Goal: Information Seeking & Learning: Check status

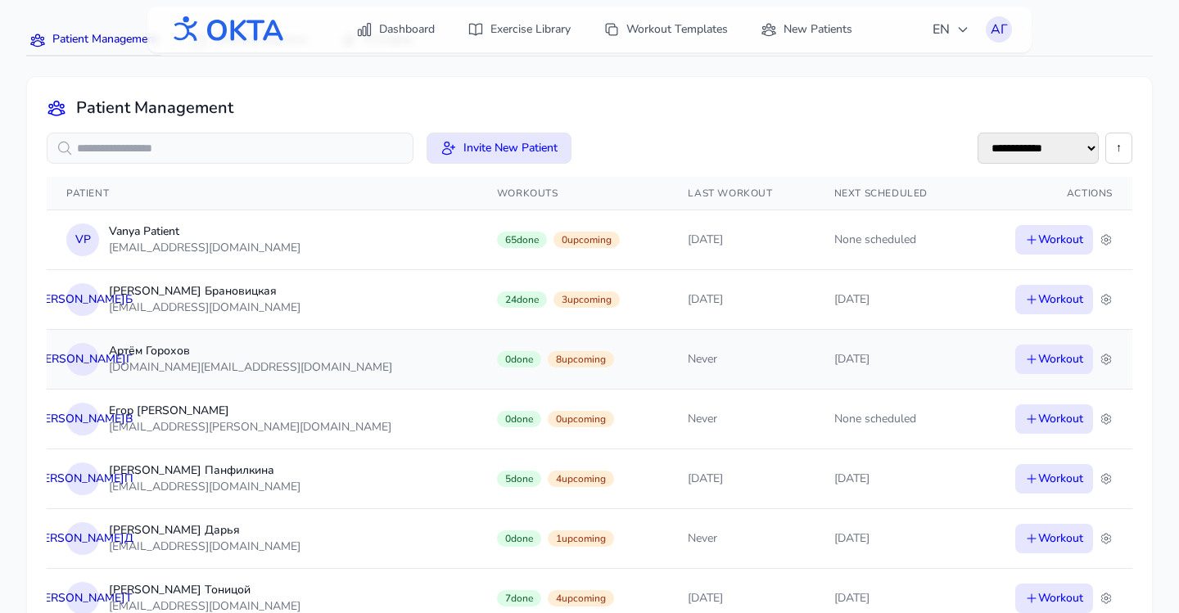
scroll to position [92, 0]
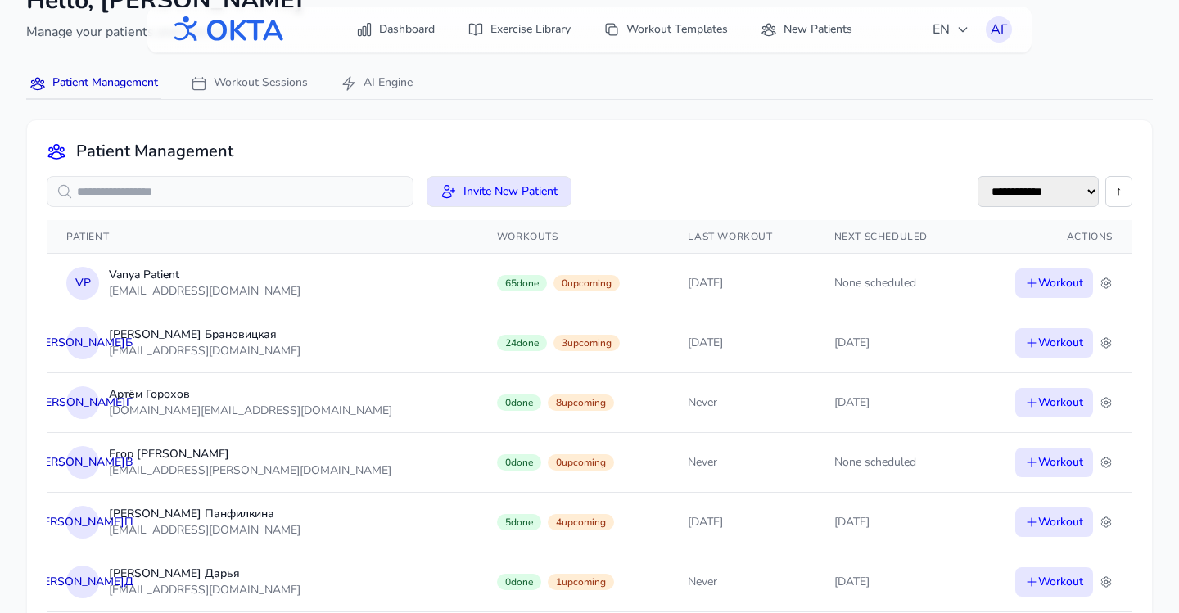
click at [1063, 197] on select "**********" at bounding box center [1037, 191] width 121 height 31
select select "**********"
click at [977, 176] on select "**********" at bounding box center [1037, 191] width 121 height 31
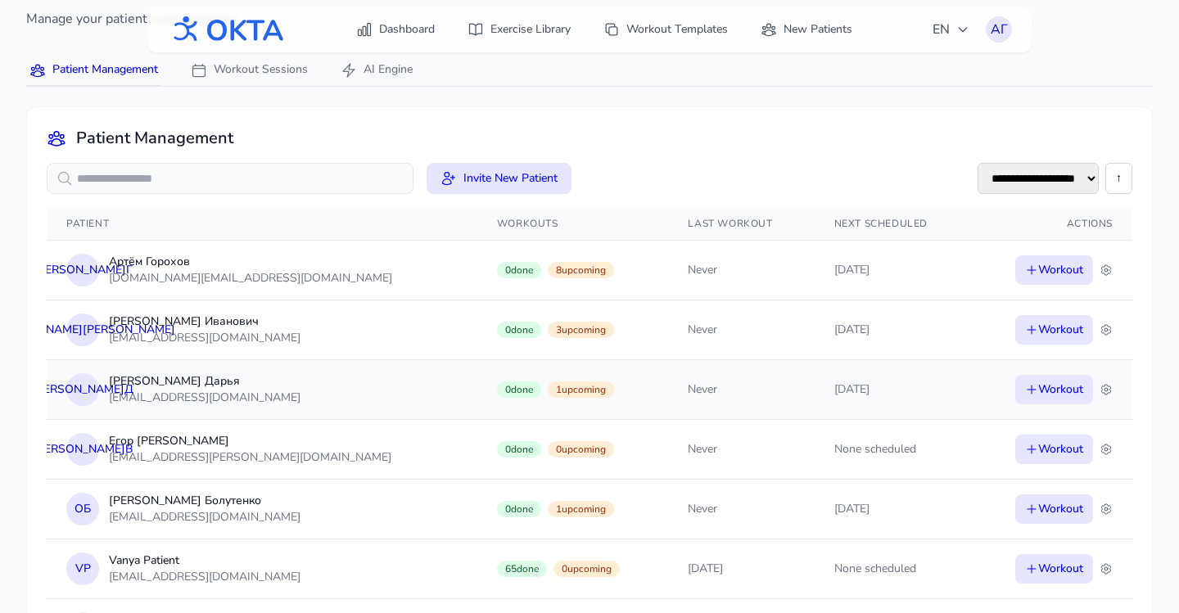
scroll to position [111, 0]
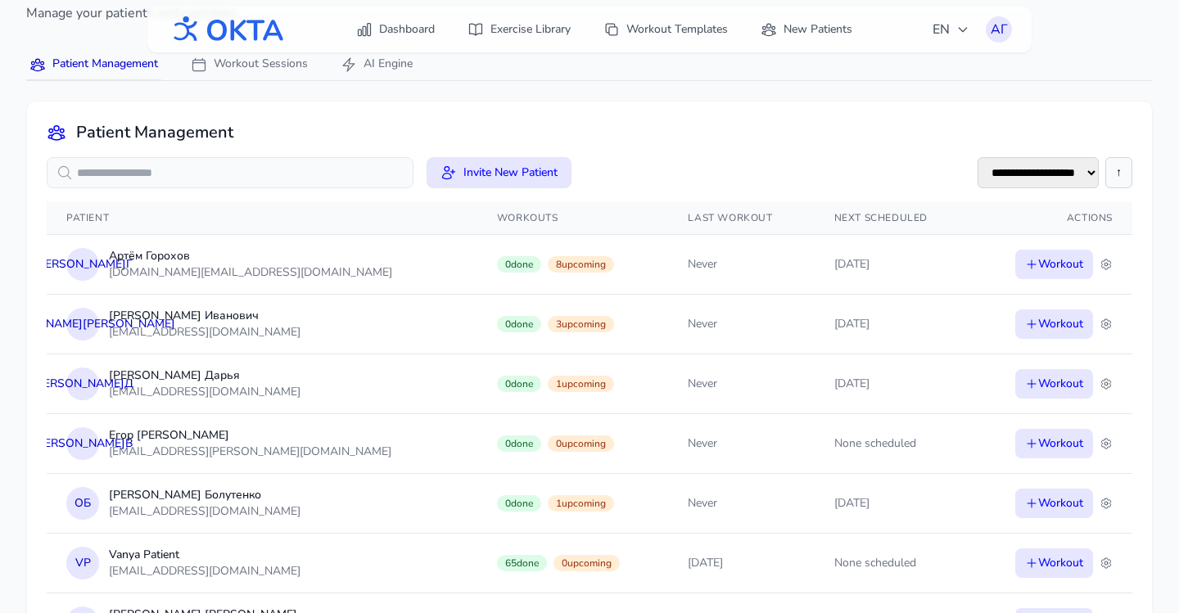
click at [1122, 174] on button "↑" at bounding box center [1118, 172] width 27 height 31
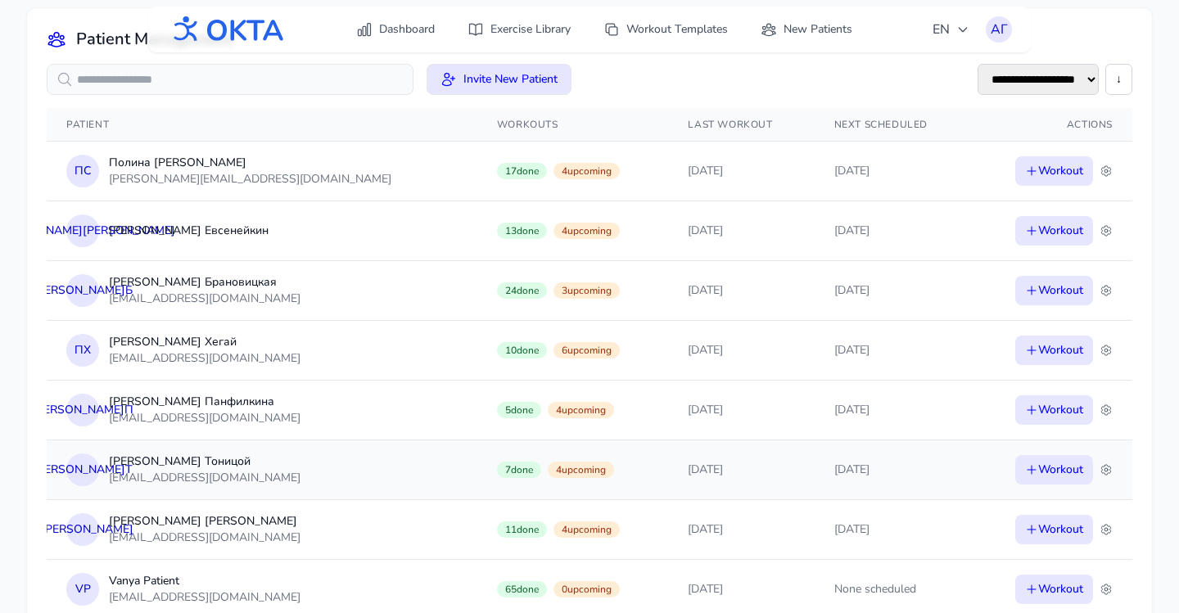
scroll to position [205, 0]
click at [706, 489] on td "9/30/2025" at bounding box center [741, 469] width 146 height 60
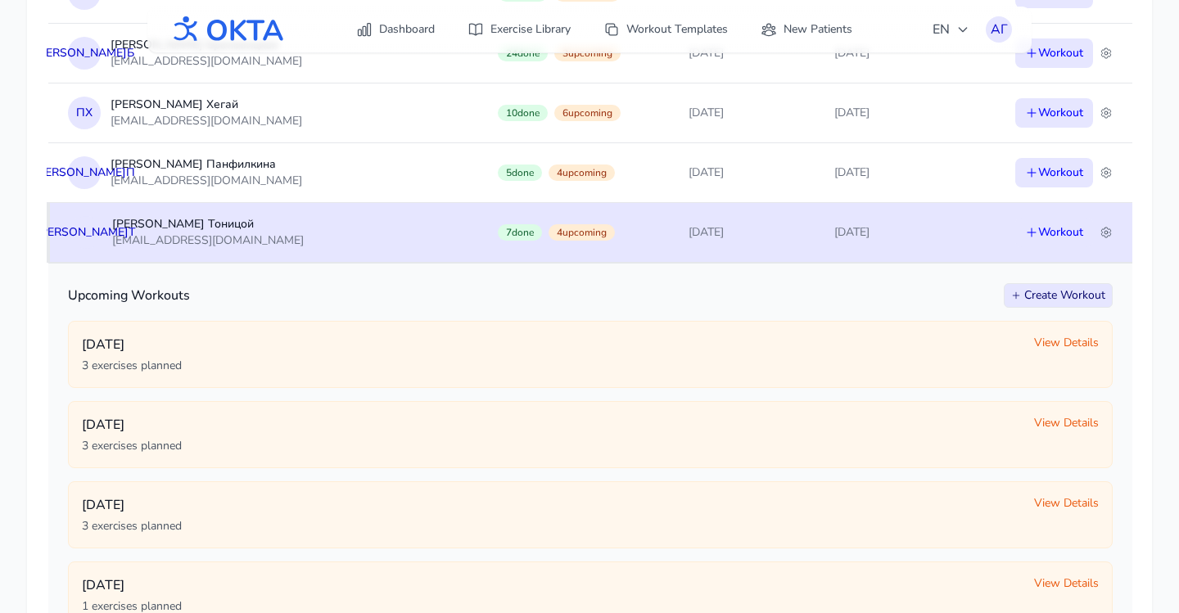
scroll to position [339, 0]
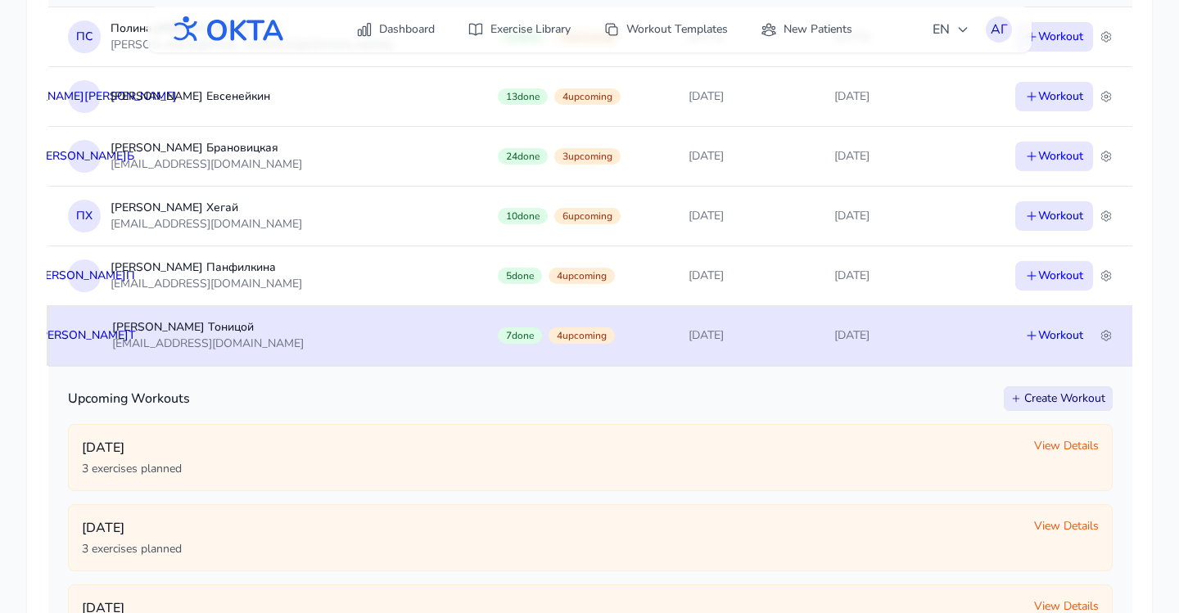
click at [714, 341] on td "9/30/2025" at bounding box center [742, 335] width 146 height 60
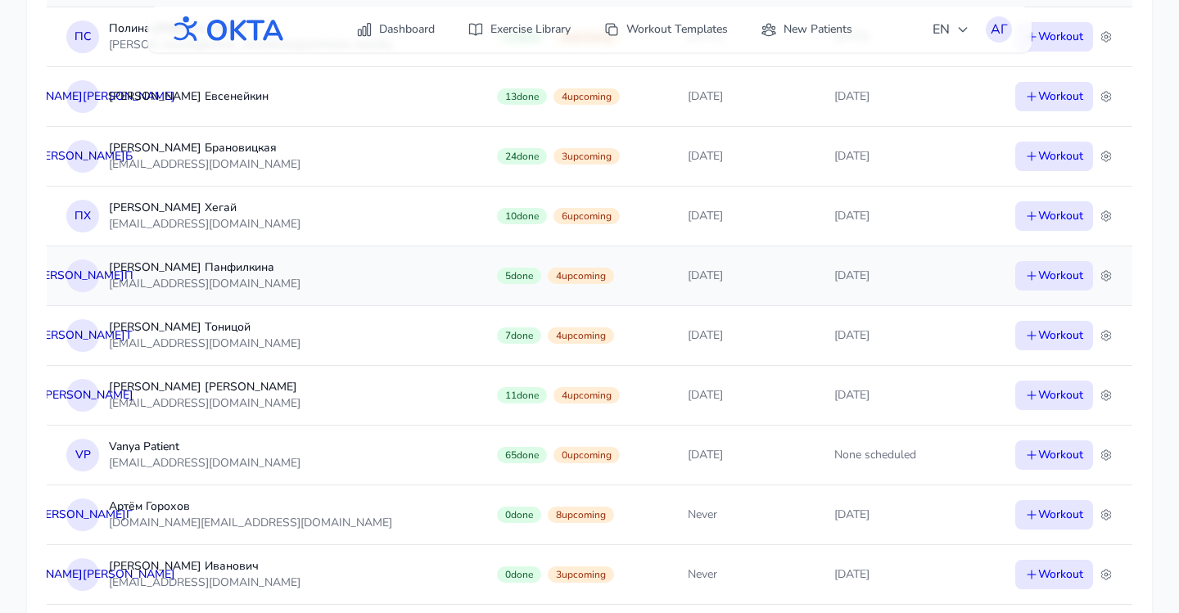
click at [701, 285] on td "10/11/2025" at bounding box center [741, 276] width 146 height 60
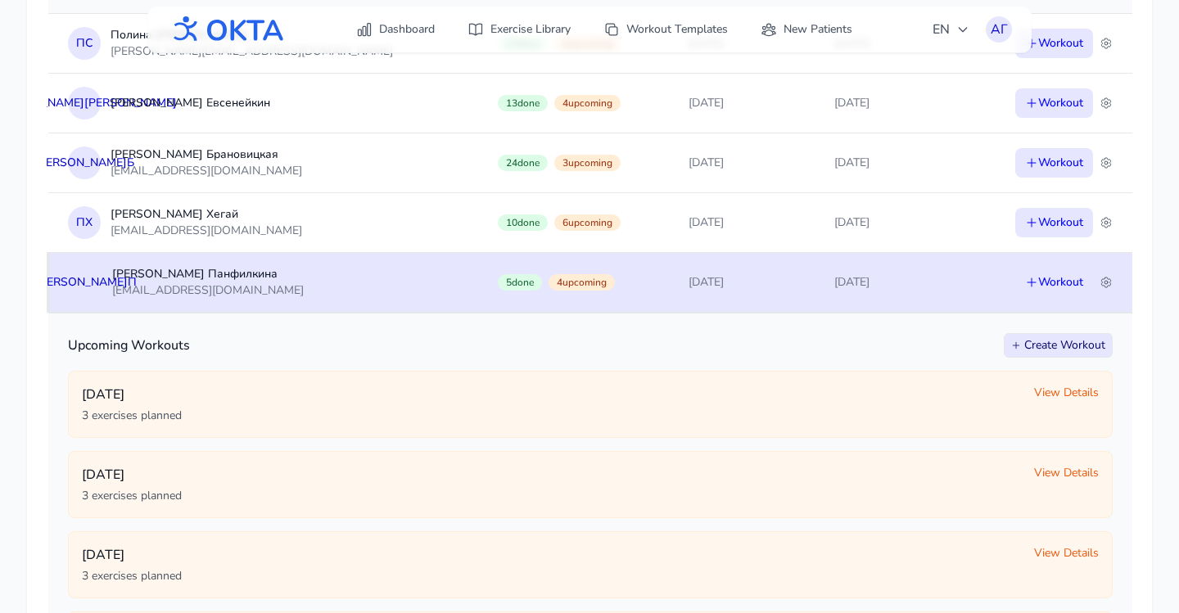
scroll to position [328, 0]
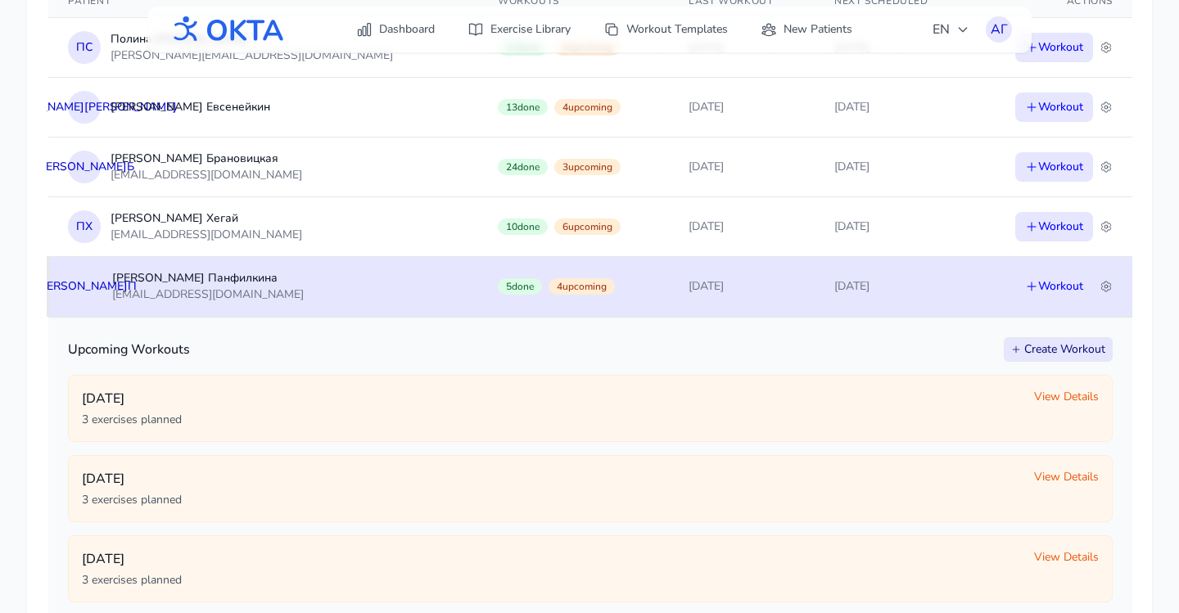
click at [707, 277] on td "10/11/2025" at bounding box center [742, 286] width 146 height 60
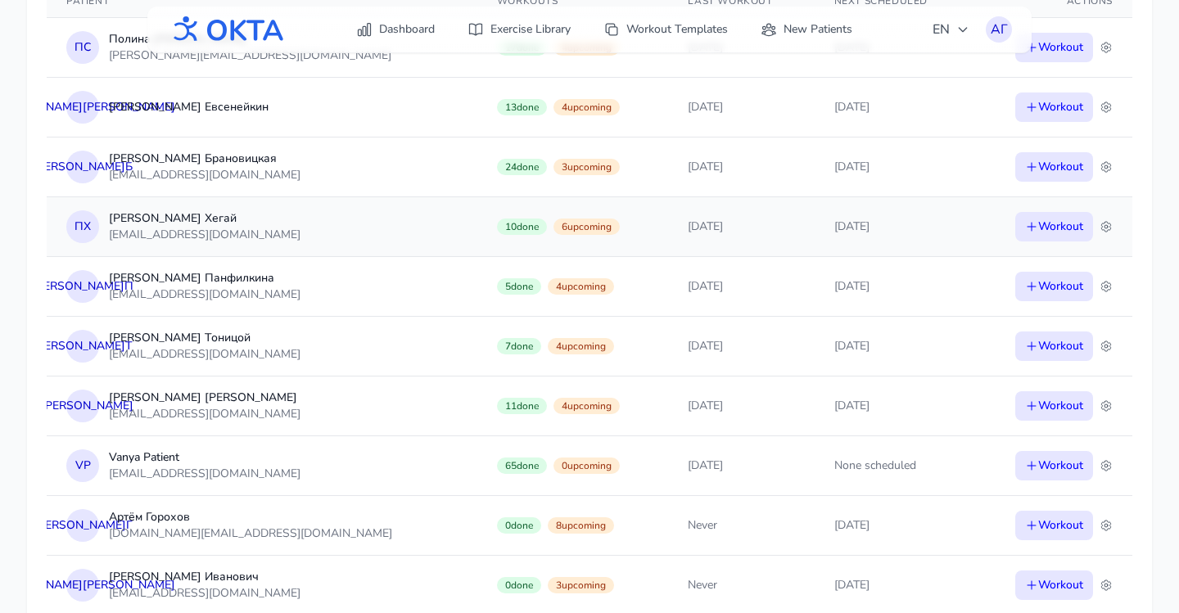
click at [708, 248] on td "10/12/2025" at bounding box center [741, 226] width 146 height 60
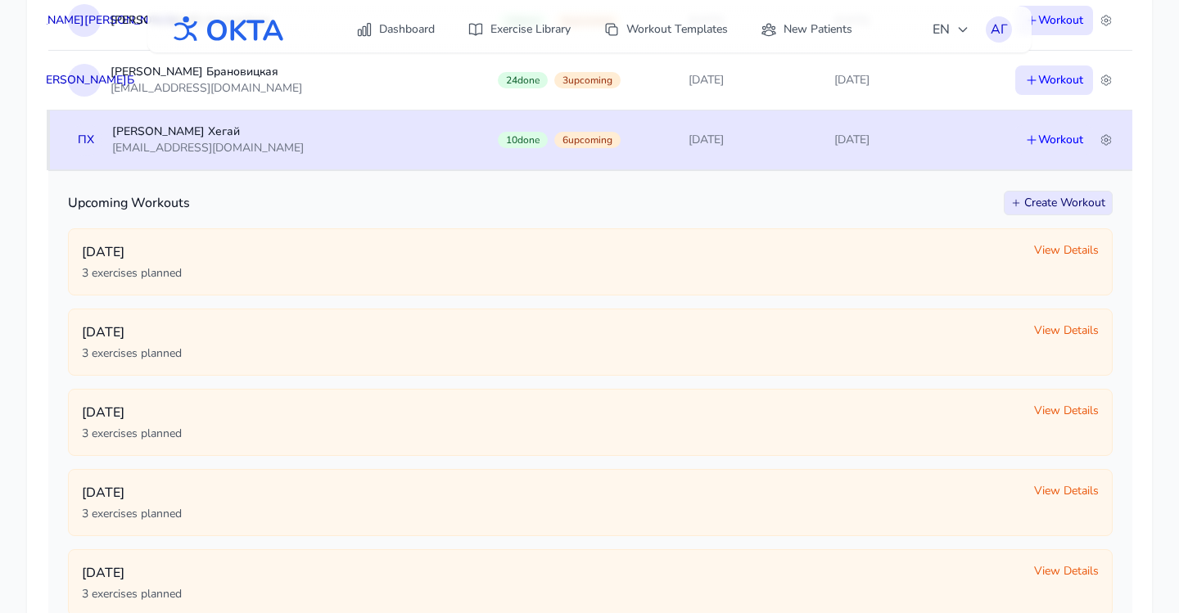
scroll to position [353, 0]
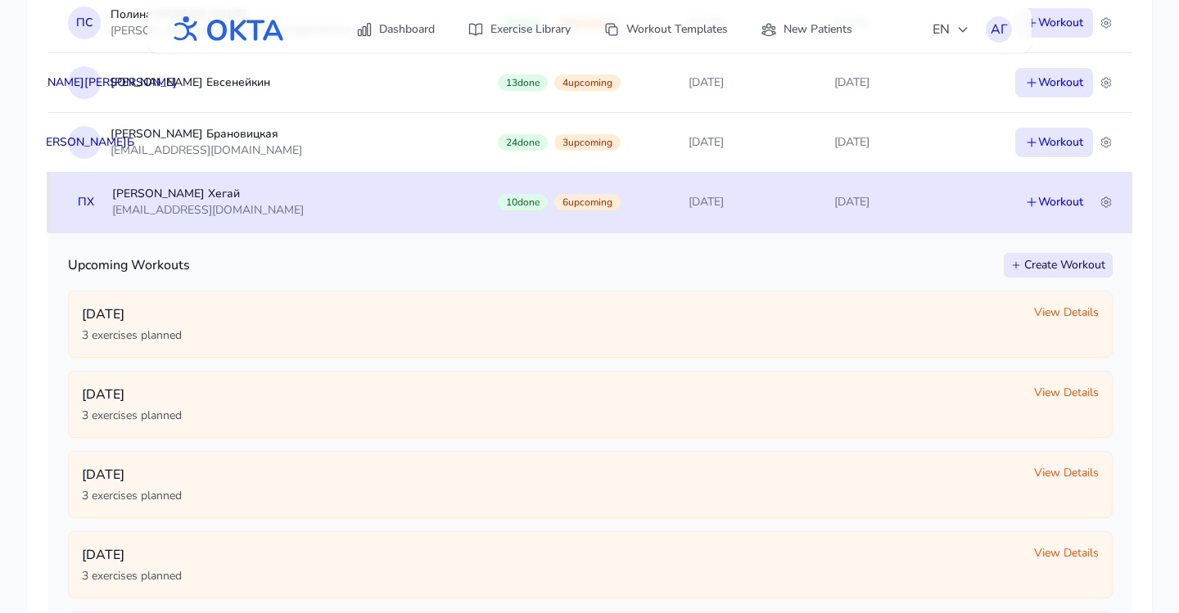
click at [715, 197] on td "10/12/2025" at bounding box center [742, 202] width 146 height 60
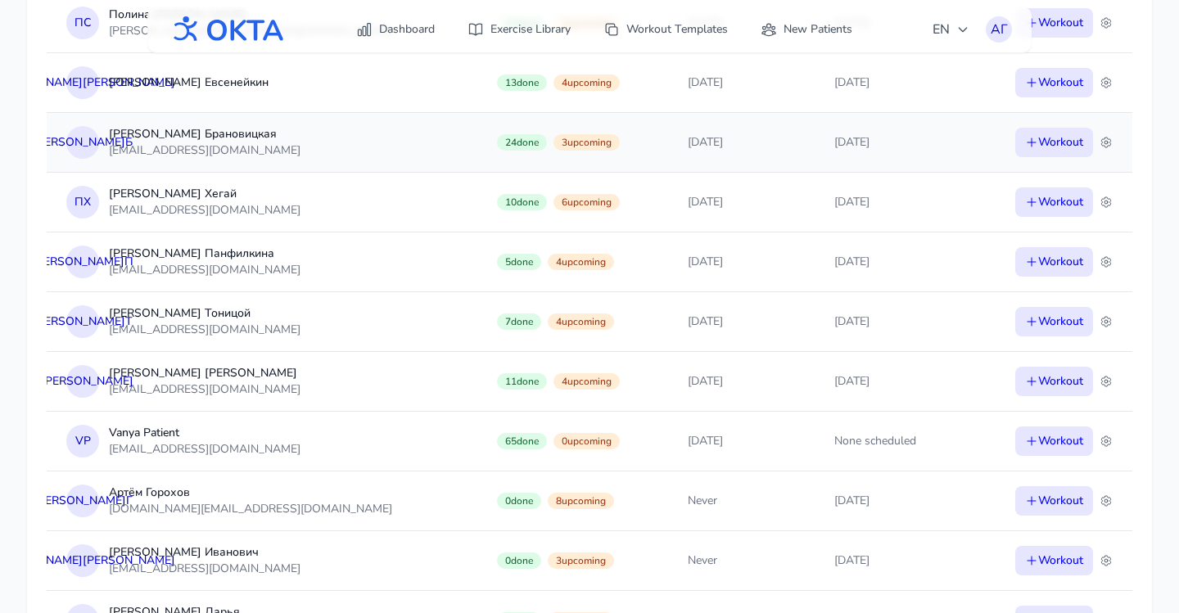
click at [710, 152] on td "10/13/2025" at bounding box center [741, 142] width 146 height 60
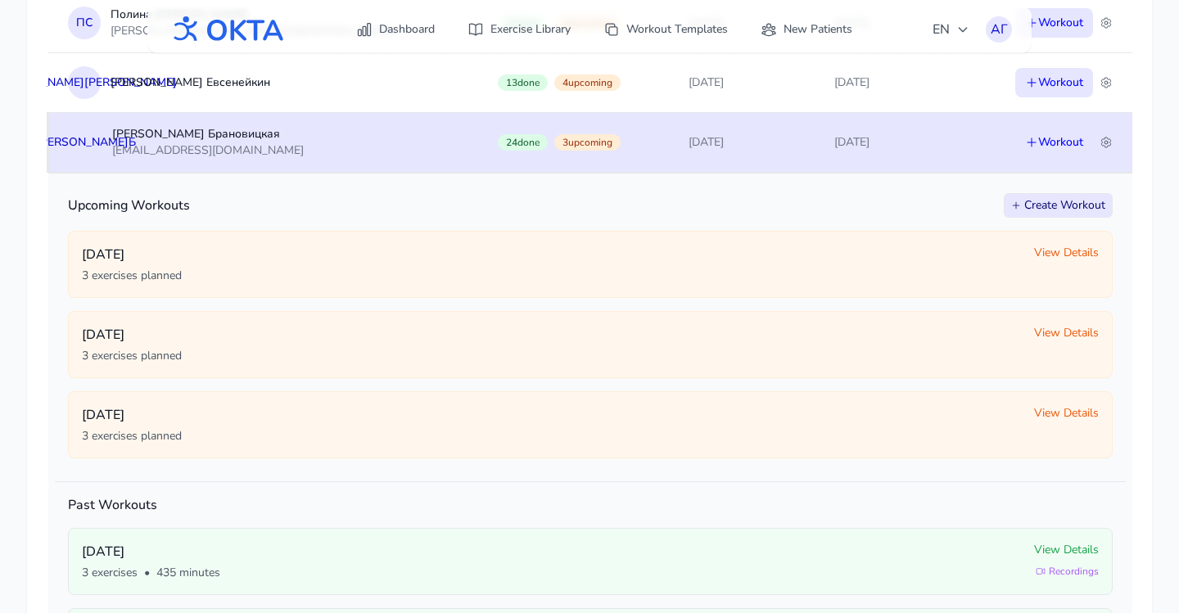
click at [710, 152] on td "10/13/2025" at bounding box center [742, 142] width 146 height 60
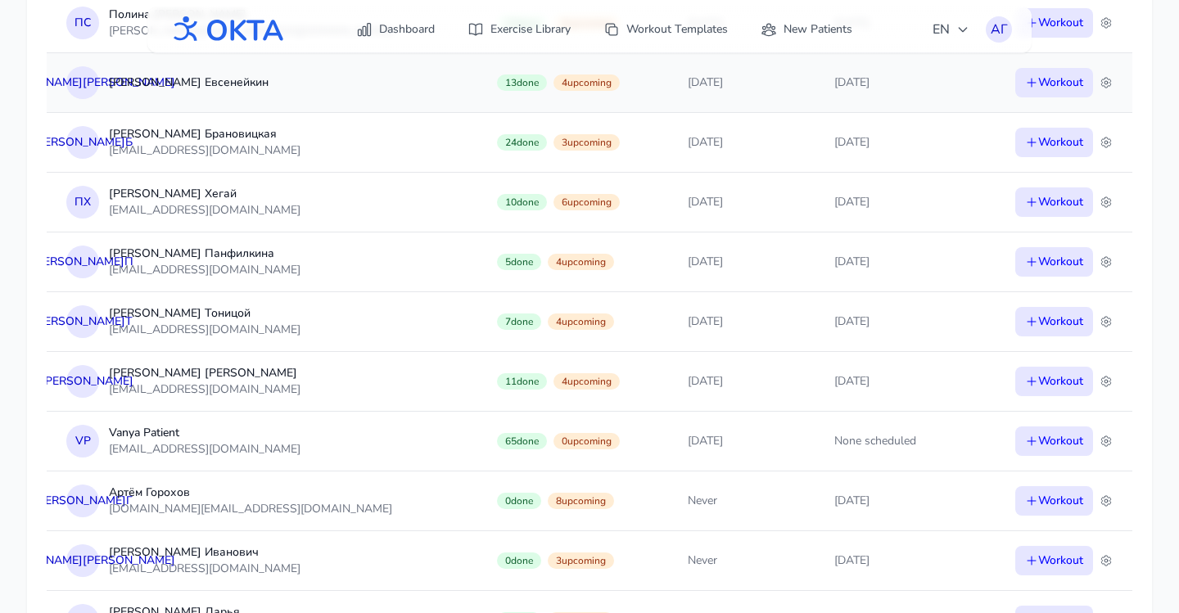
click at [710, 95] on td "10/13/2025" at bounding box center [741, 82] width 146 height 60
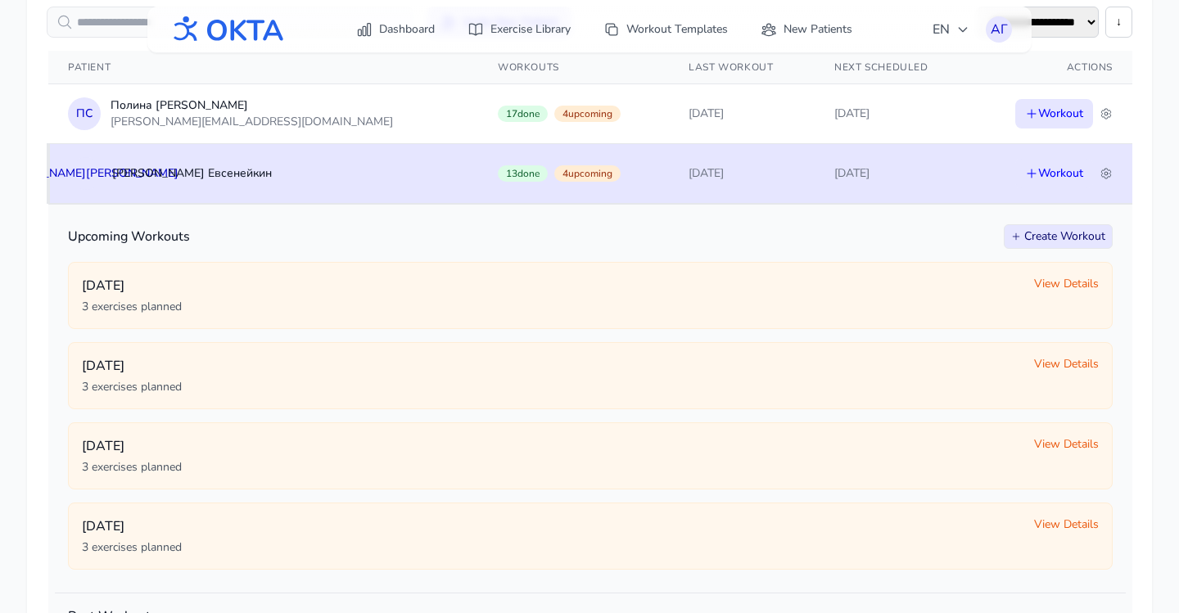
scroll to position [260, 0]
click at [712, 165] on td "10/13/2025" at bounding box center [742, 175] width 146 height 60
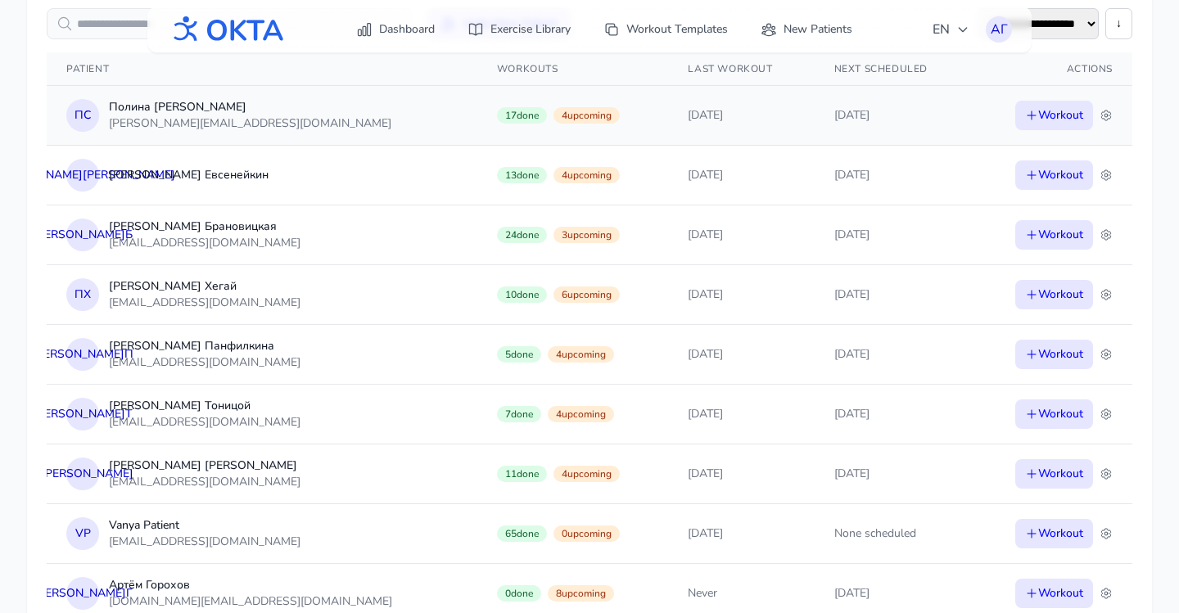
click at [712, 126] on td "10/14/2025" at bounding box center [741, 115] width 146 height 60
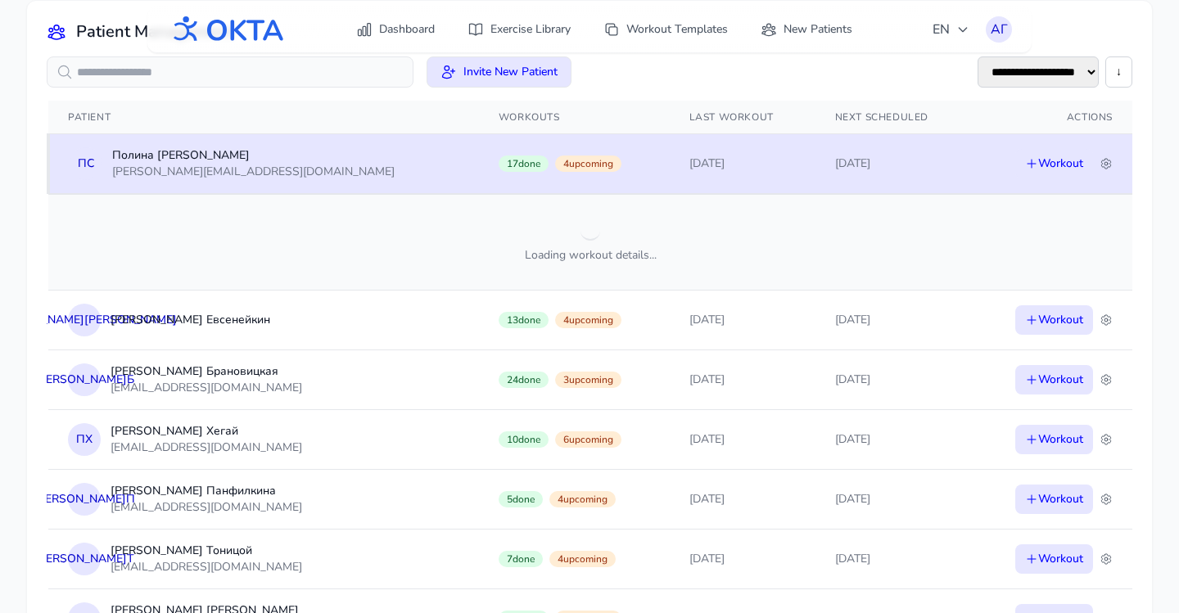
scroll to position [210, 0]
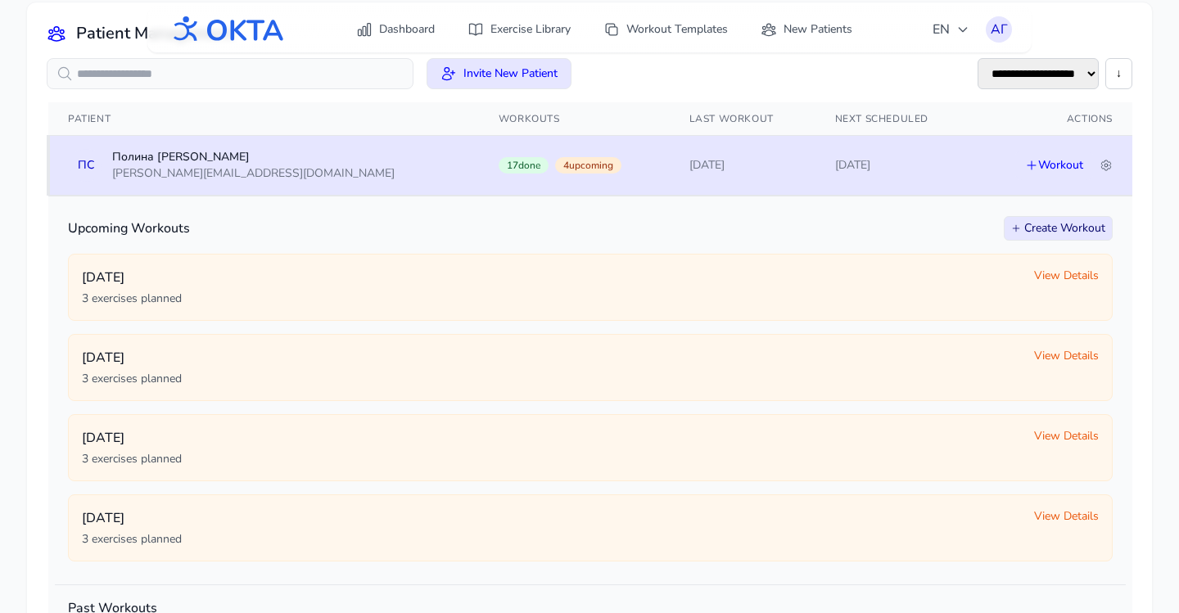
click at [713, 154] on td "10/14/2025" at bounding box center [743, 165] width 146 height 60
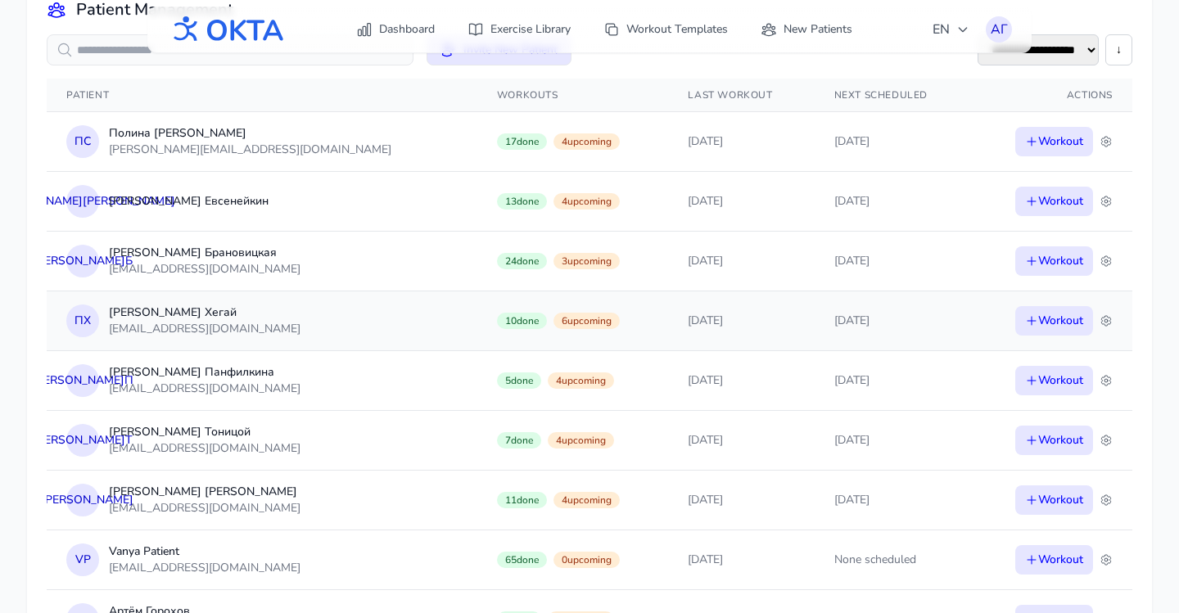
scroll to position [229, 0]
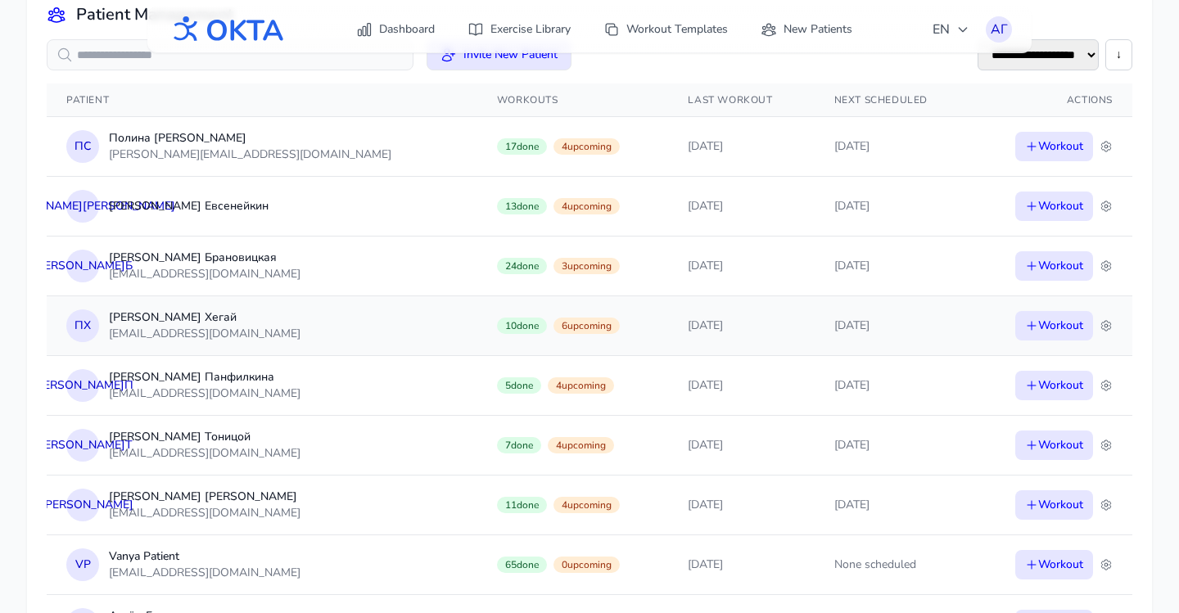
click at [714, 325] on td "10/12/2025" at bounding box center [741, 325] width 146 height 60
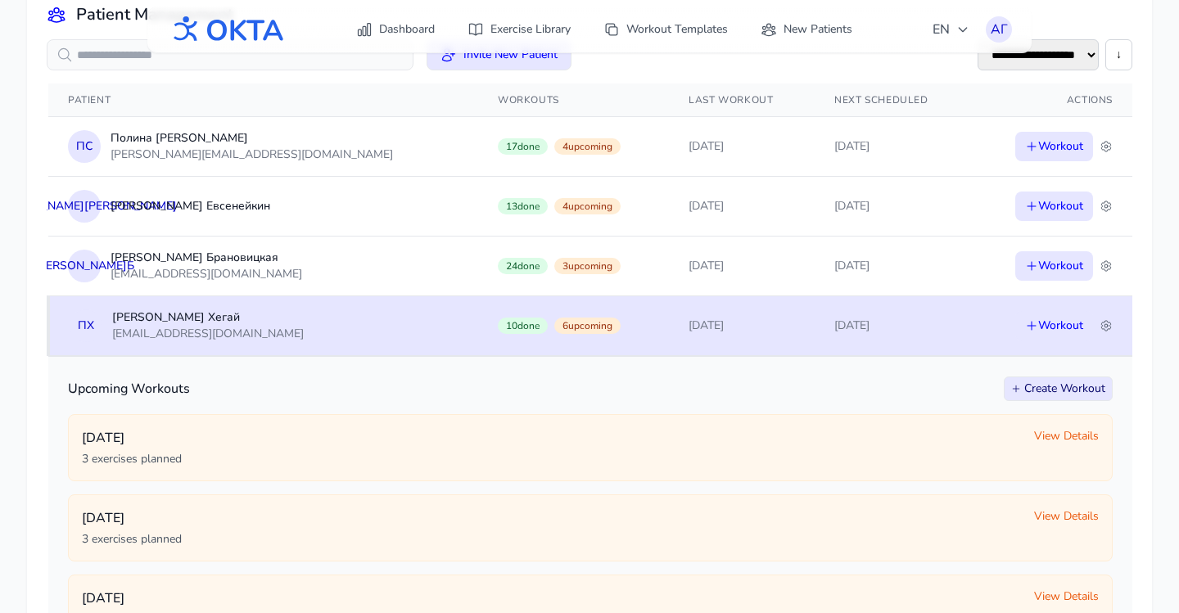
click at [714, 325] on td "10/12/2025" at bounding box center [742, 325] width 146 height 60
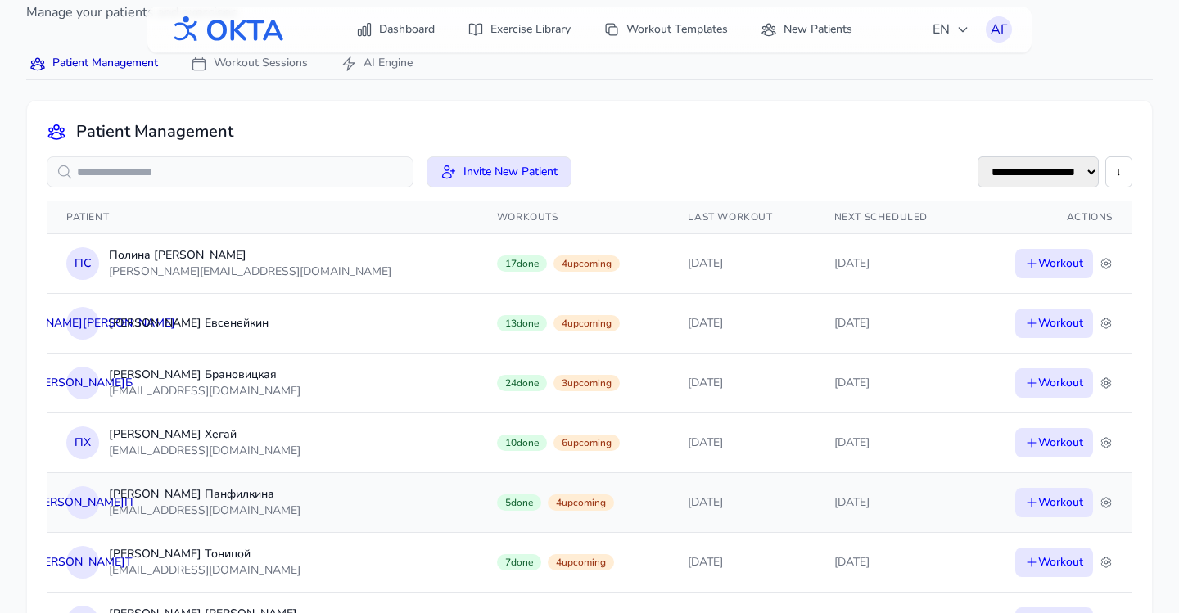
scroll to position [0, 0]
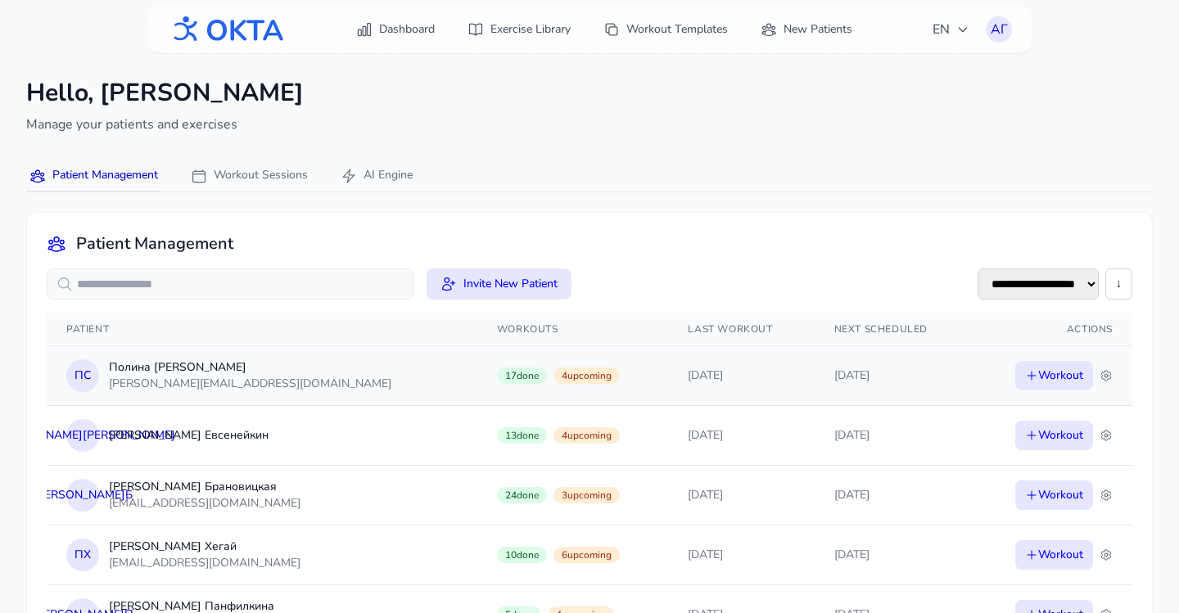
click at [814, 376] on td "10/14/2025" at bounding box center [892, 375] width 156 height 60
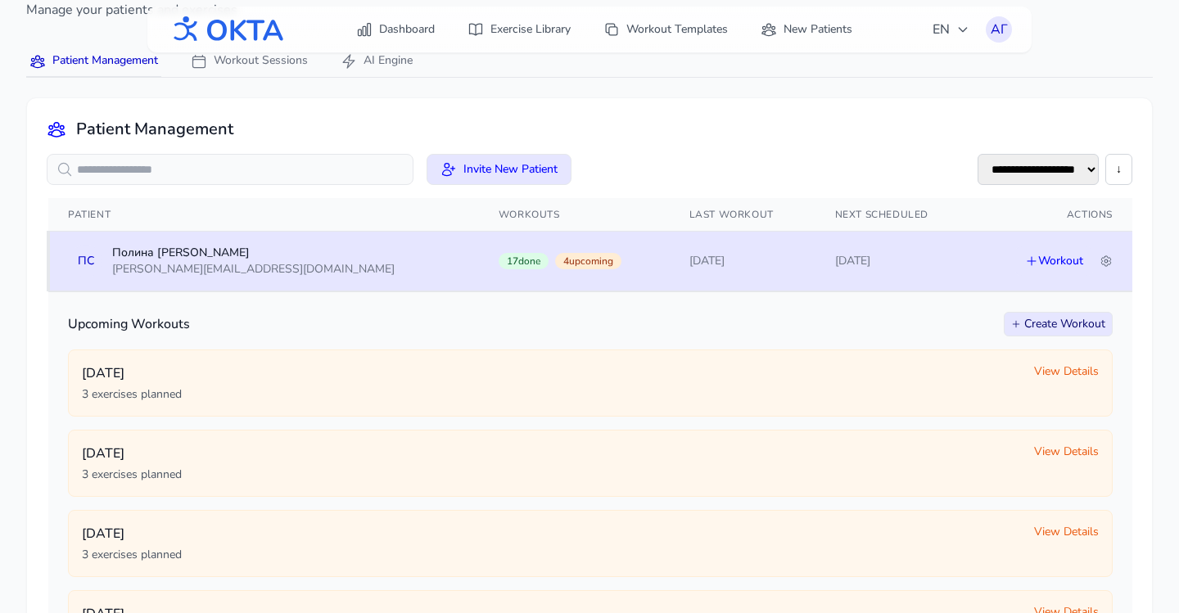
scroll to position [119, 0]
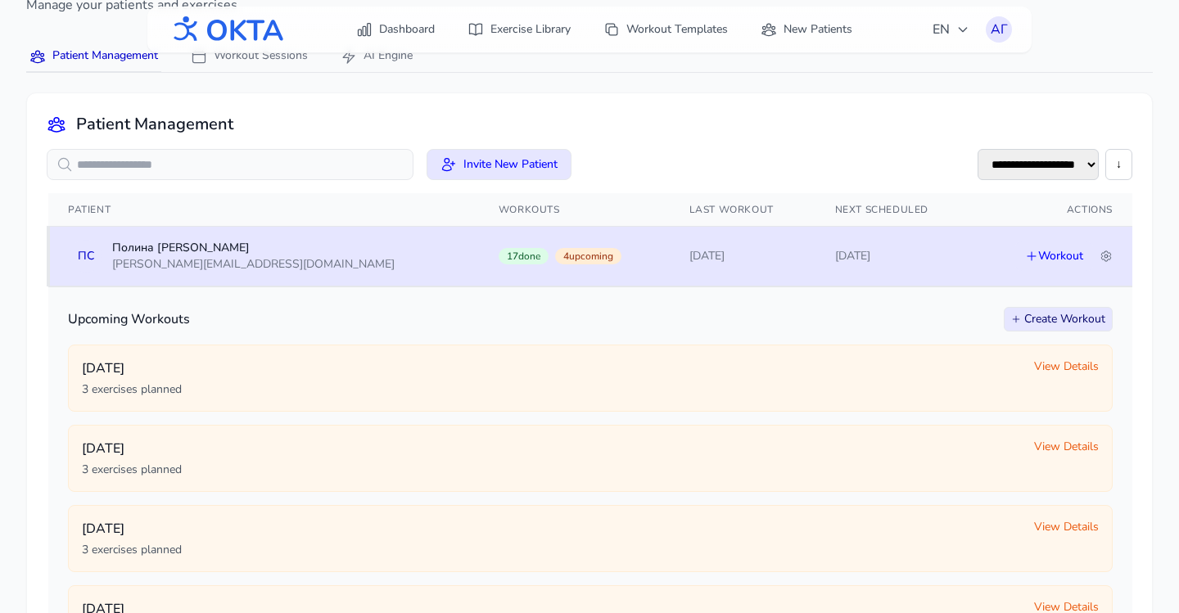
click at [737, 263] on td "10/14/2025" at bounding box center [743, 256] width 146 height 60
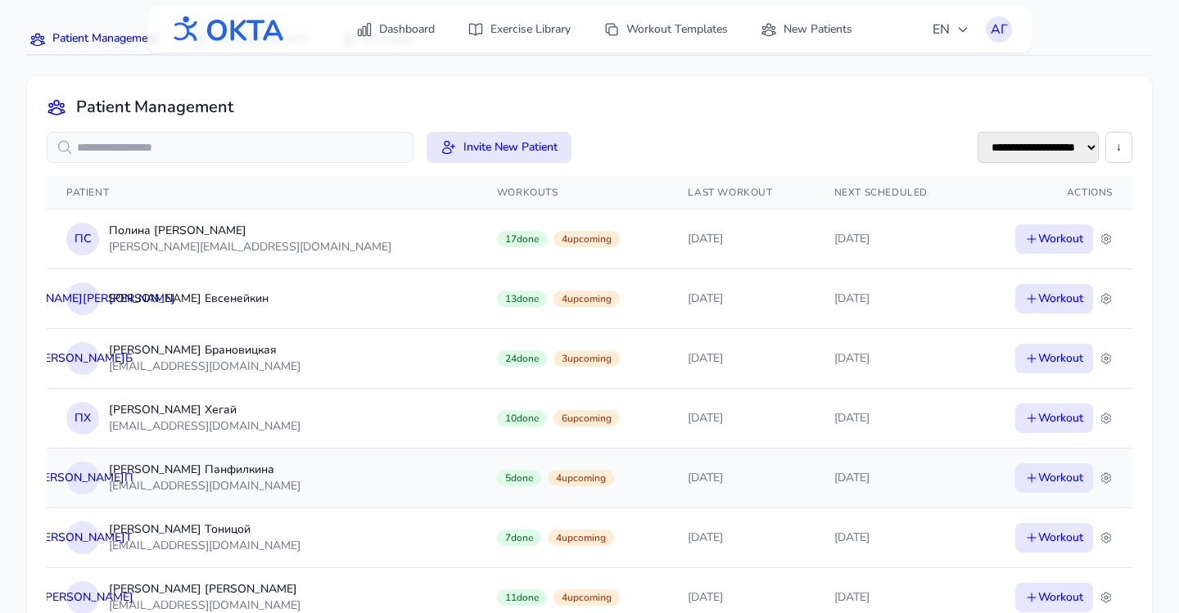
scroll to position [139, 0]
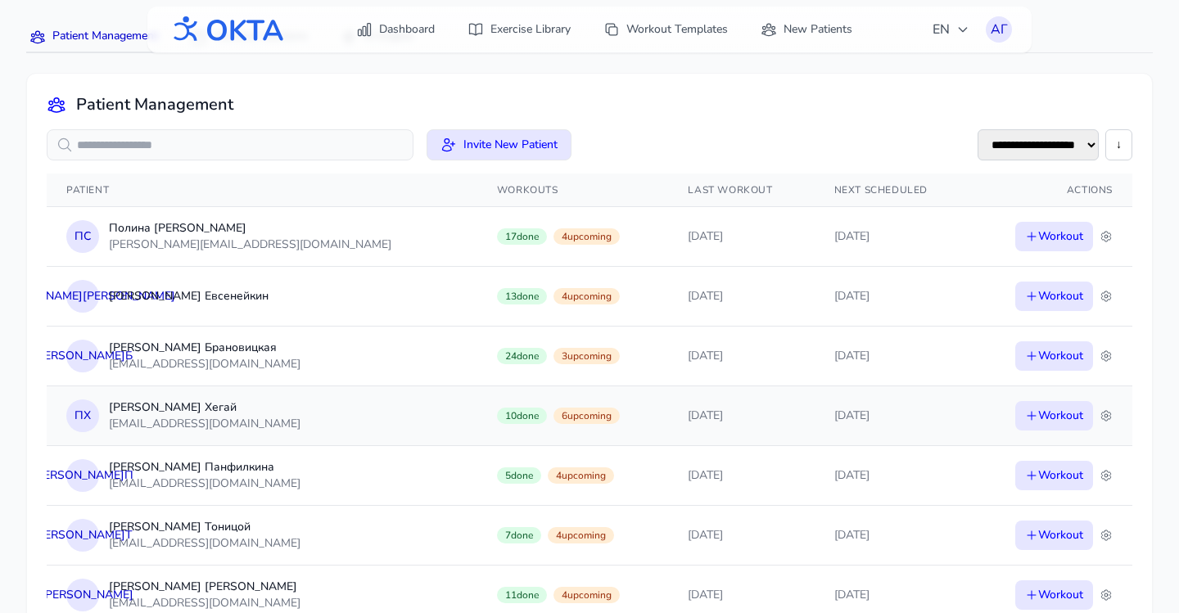
click at [742, 417] on td "10/12/2025" at bounding box center [741, 416] width 146 height 60
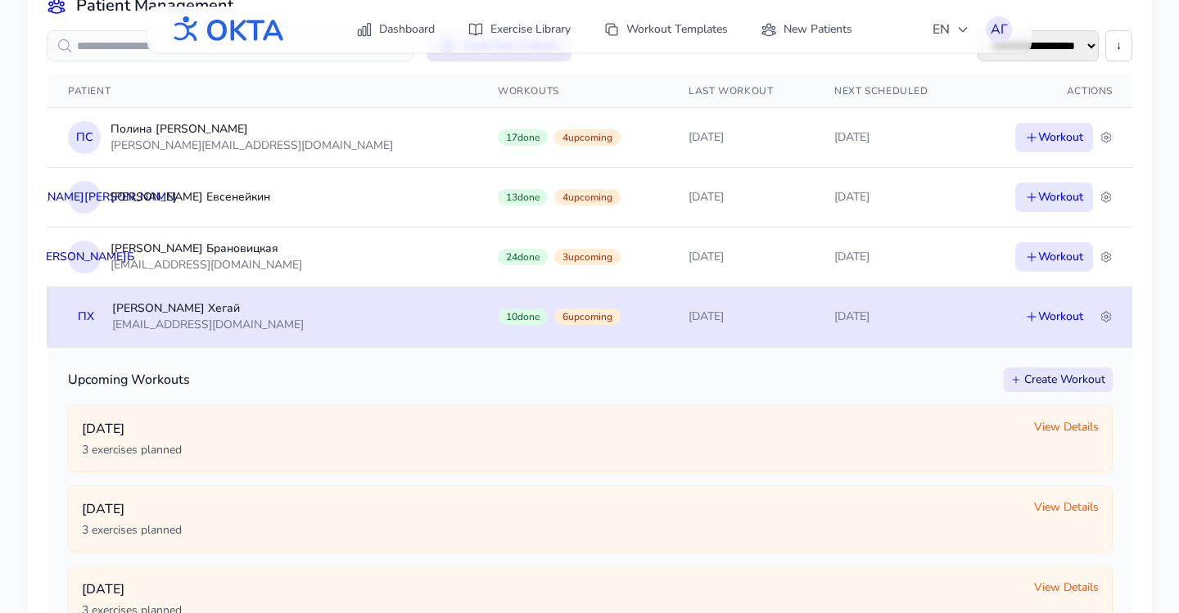
scroll to position [241, 0]
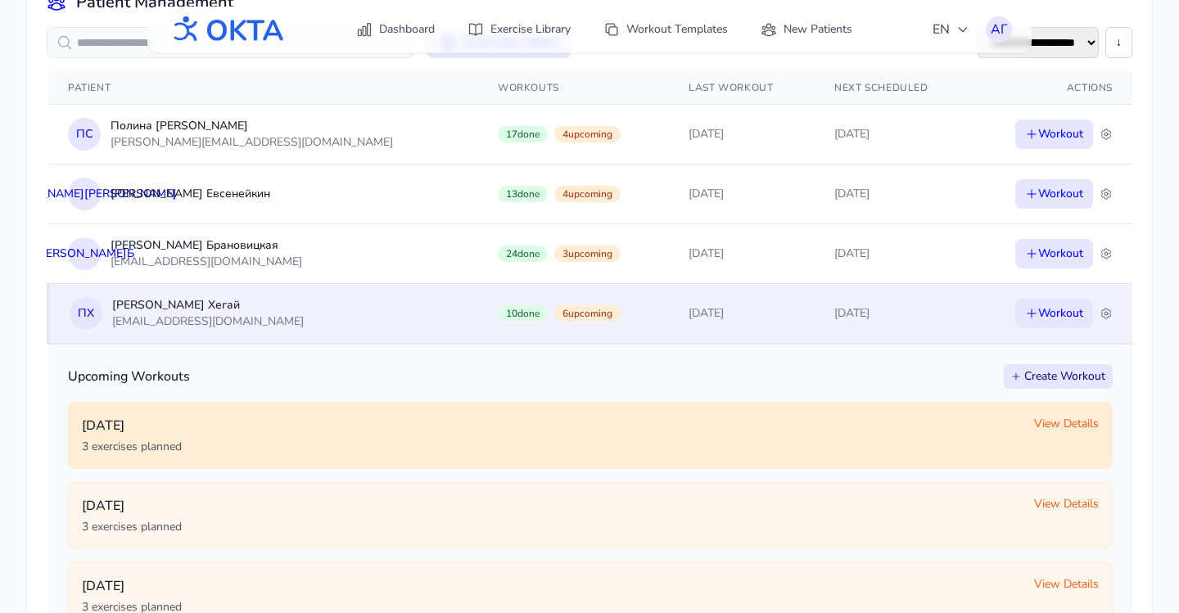
click at [1044, 417] on span "View Details" at bounding box center [1066, 424] width 65 height 16
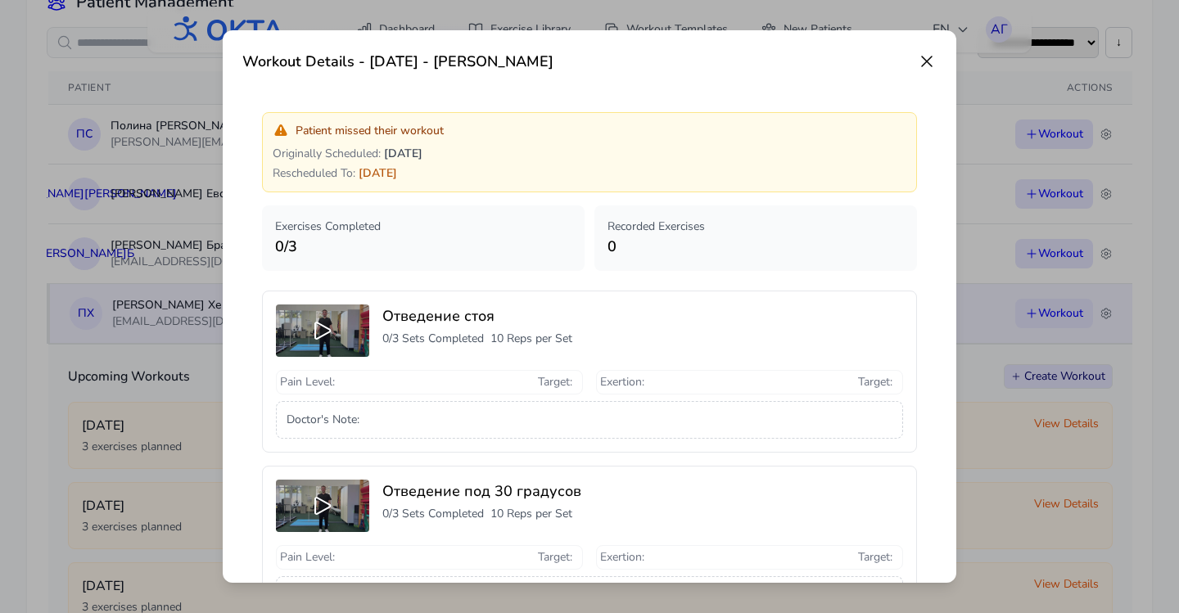
click at [925, 57] on icon at bounding box center [927, 62] width 20 height 20
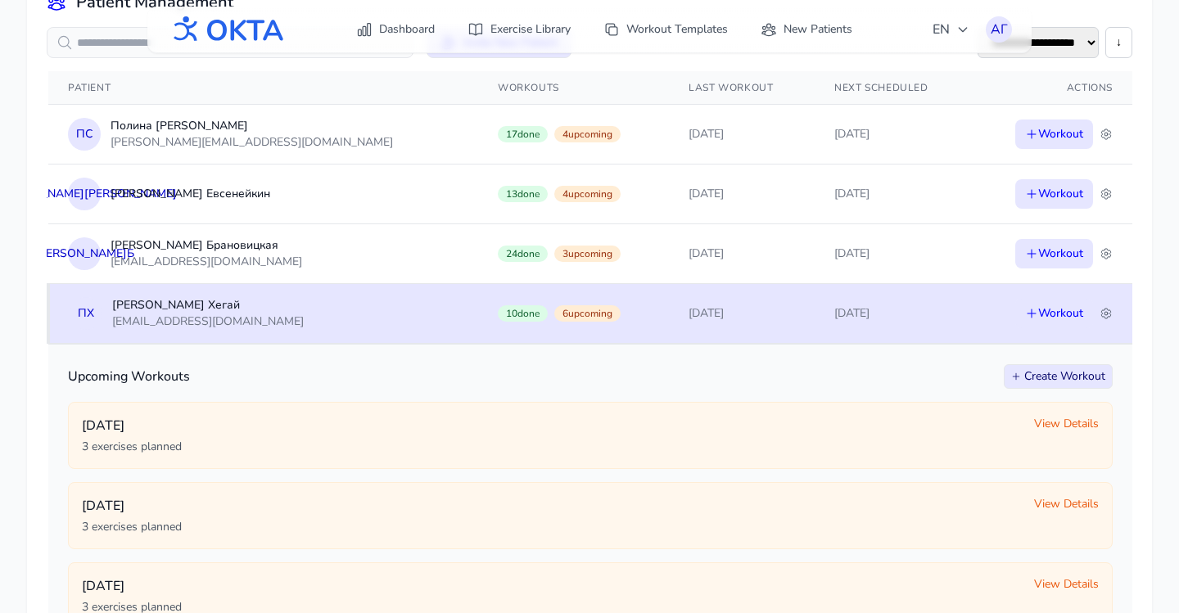
click at [686, 327] on td "10/12/2025" at bounding box center [742, 313] width 146 height 60
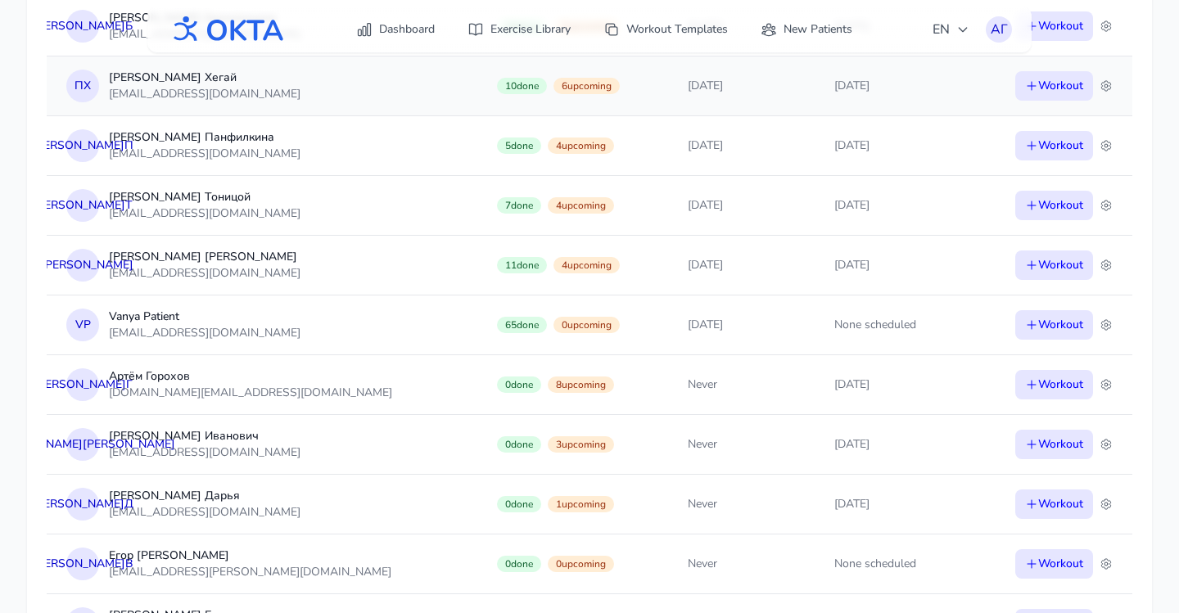
scroll to position [487, 0]
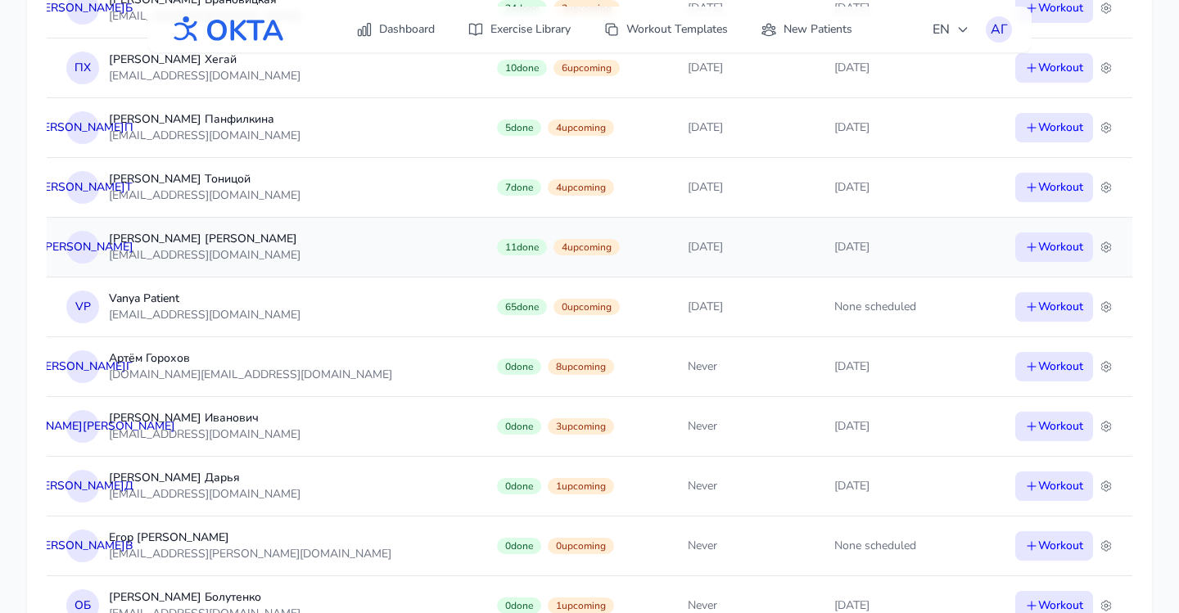
click at [715, 260] on td "9/29/2025" at bounding box center [741, 247] width 146 height 60
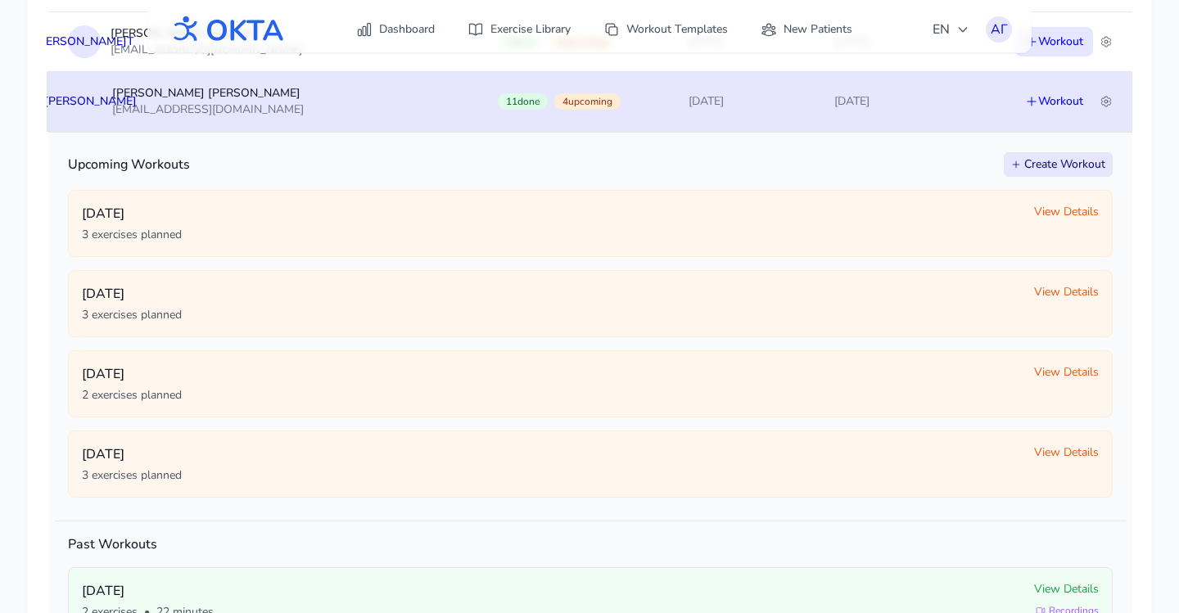
scroll to position [779, 0]
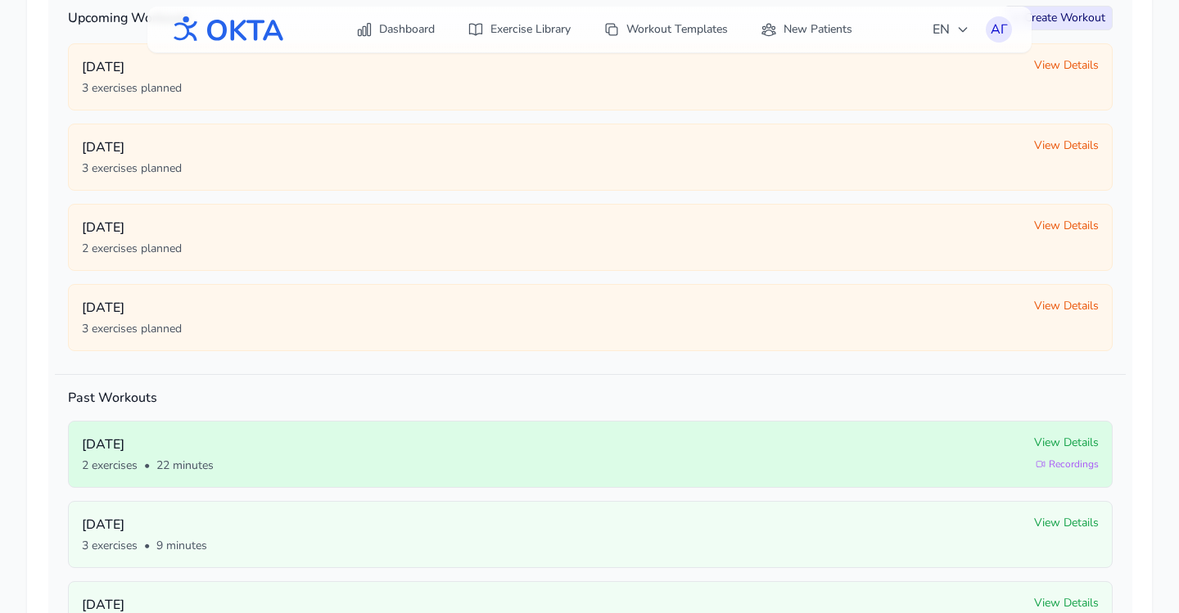
click at [681, 457] on div "Monday, September 29 2 exercises • 22 minutes" at bounding box center [551, 454] width 939 height 39
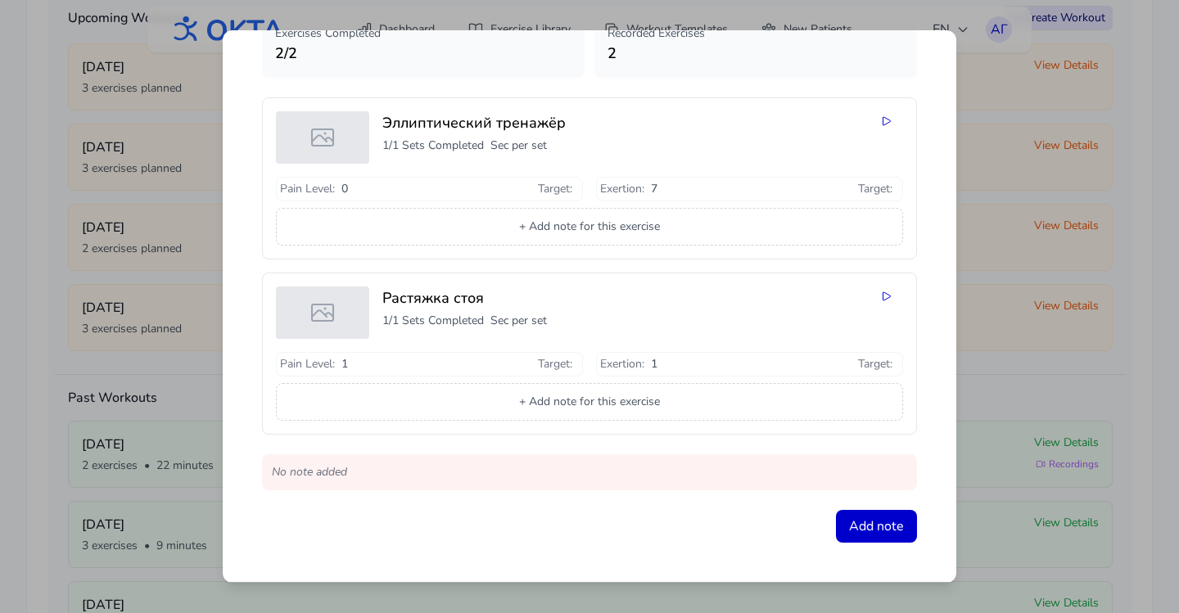
scroll to position [0, 0]
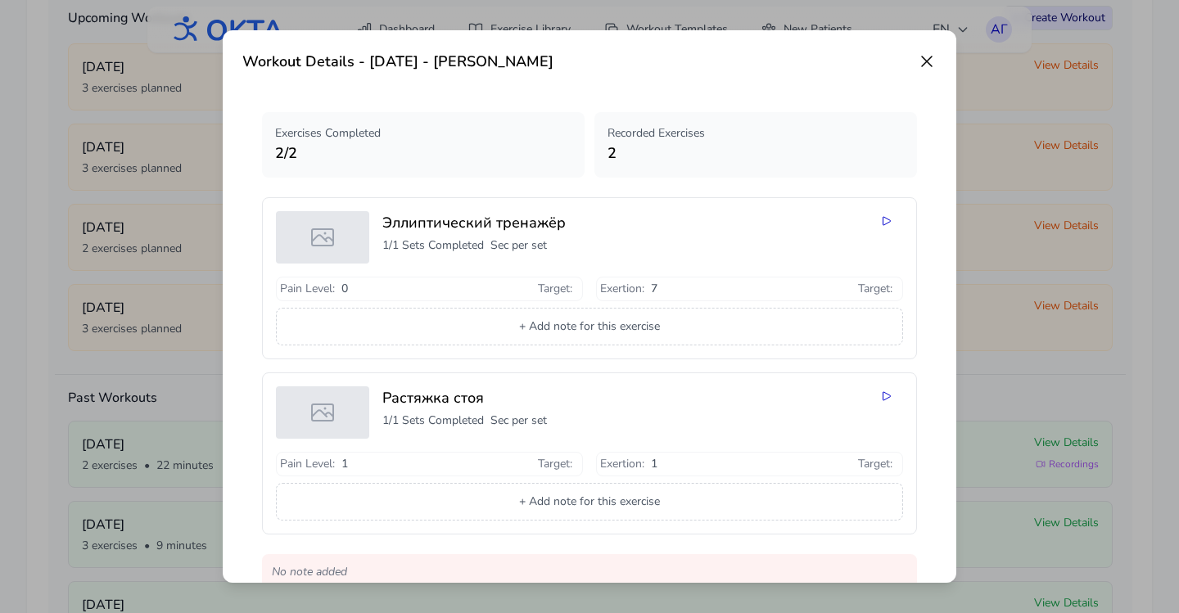
click at [922, 66] on icon at bounding box center [927, 61] width 10 height 10
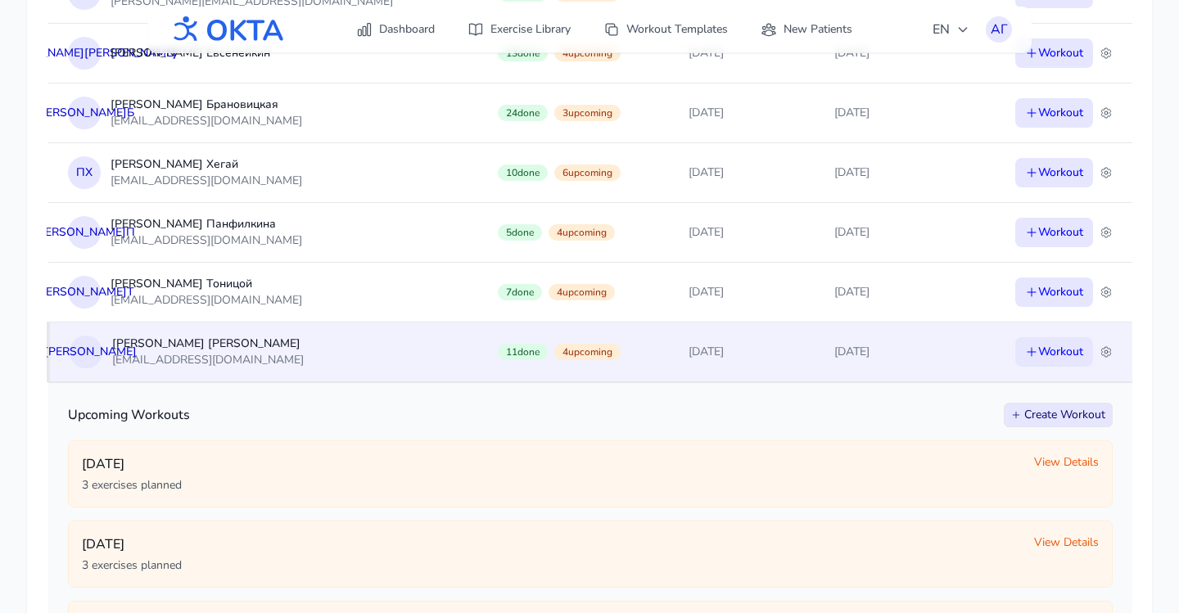
scroll to position [160, 0]
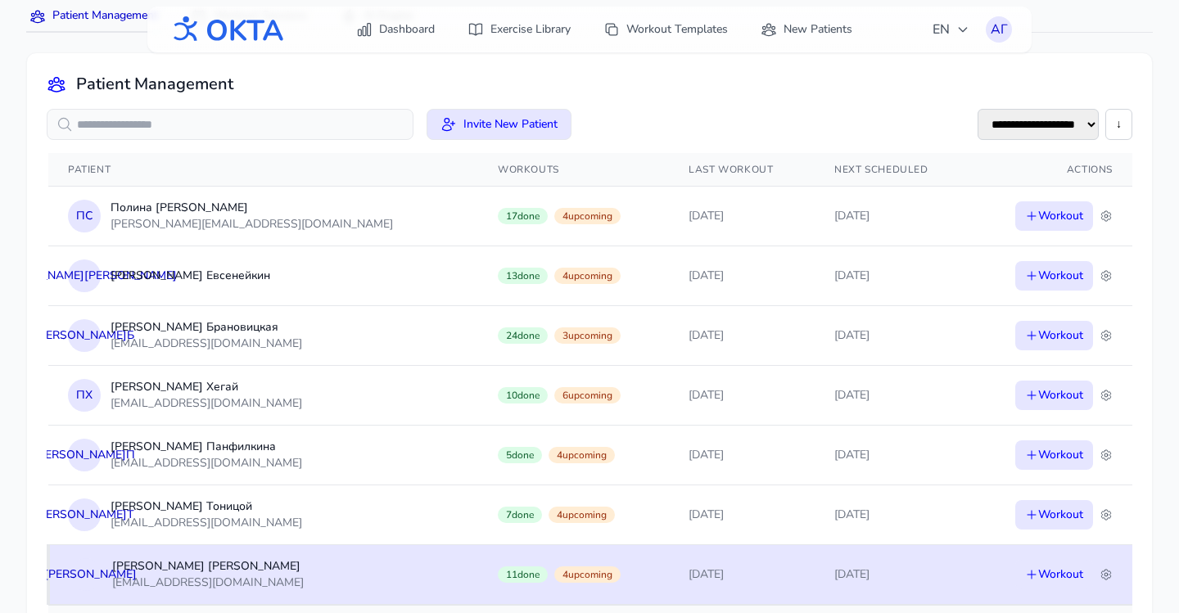
click at [716, 578] on td "9/29/2025" at bounding box center [742, 574] width 146 height 60
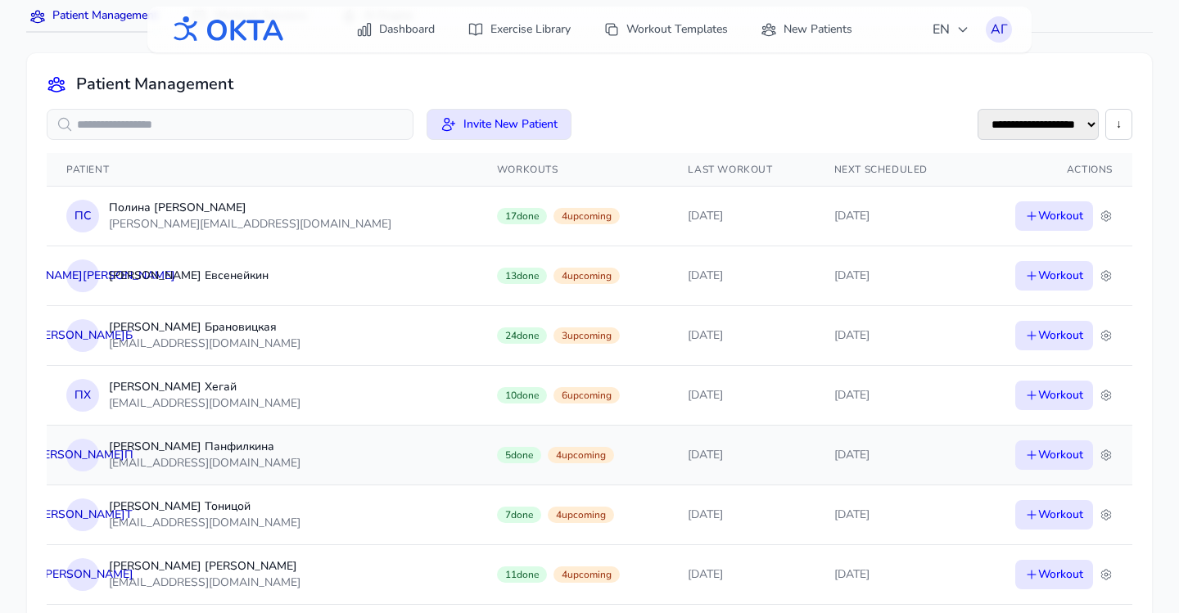
scroll to position [0, 0]
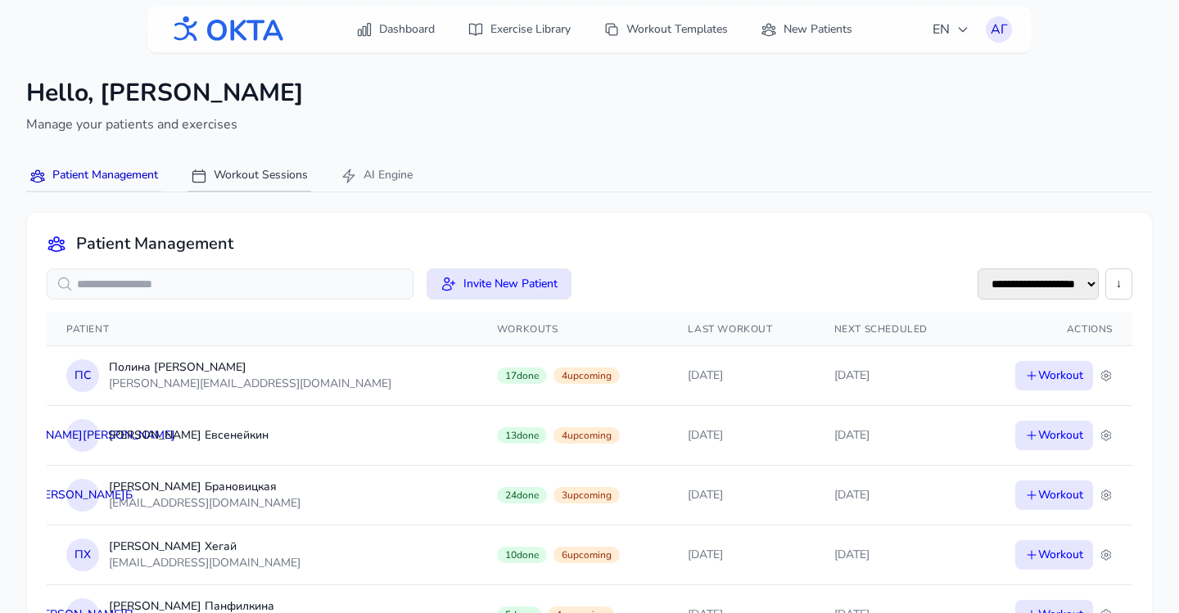
click at [260, 168] on button "Workout Sessions" at bounding box center [249, 176] width 124 height 32
select select "****"
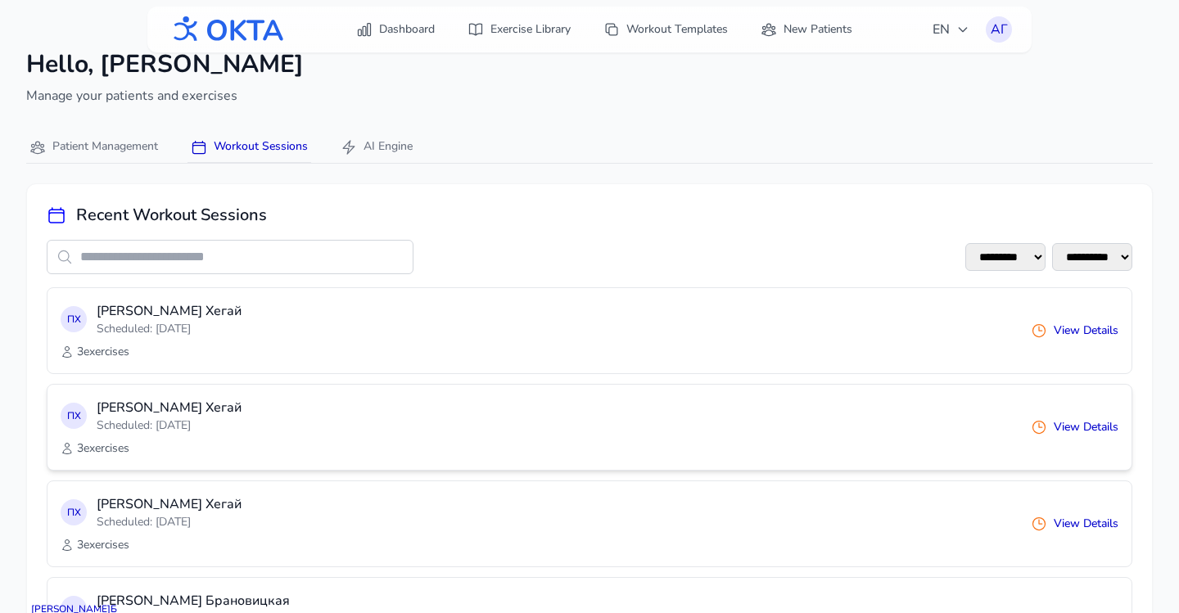
scroll to position [39, 0]
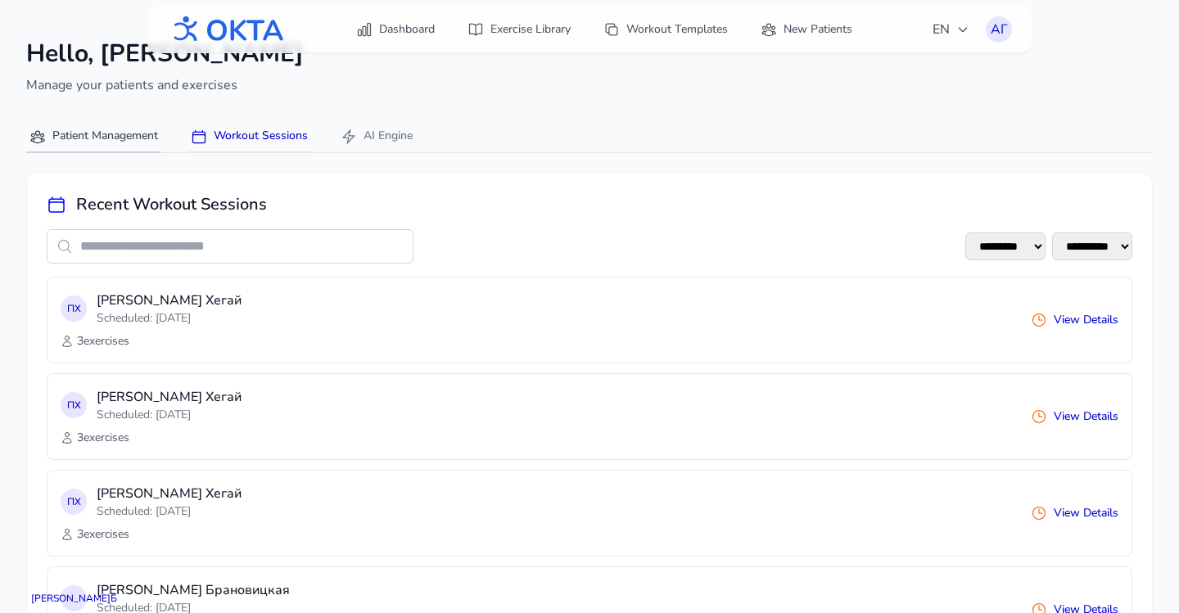
click at [120, 135] on button "Patient Management" at bounding box center [93, 137] width 135 height 32
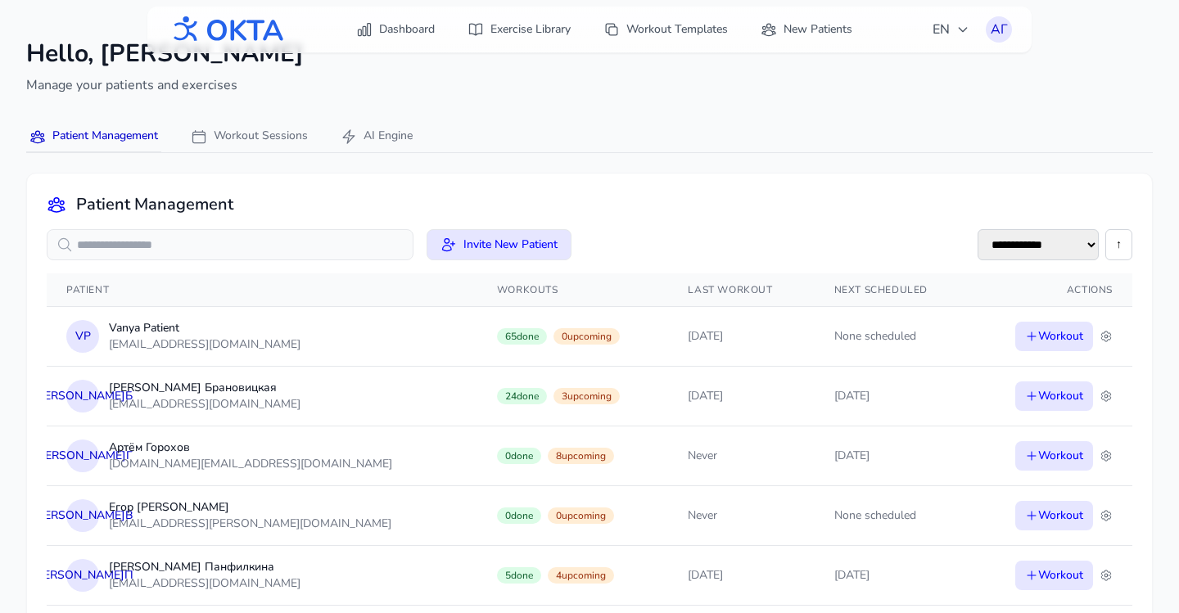
scroll to position [0, 0]
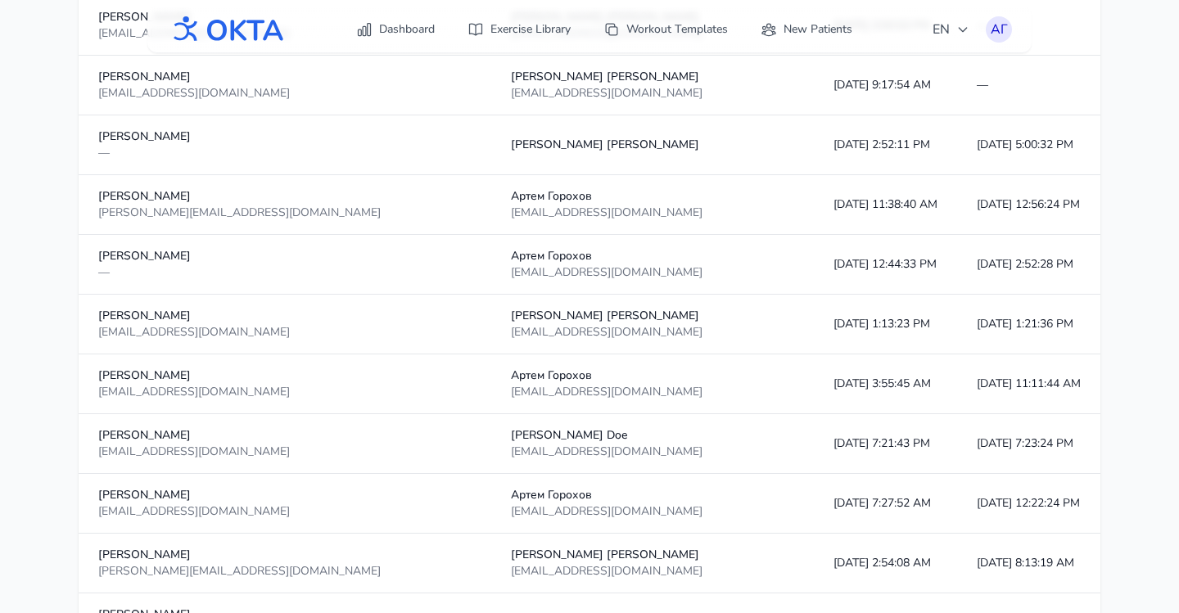
scroll to position [1591, 0]
